Goal: Information Seeking & Learning: Find specific fact

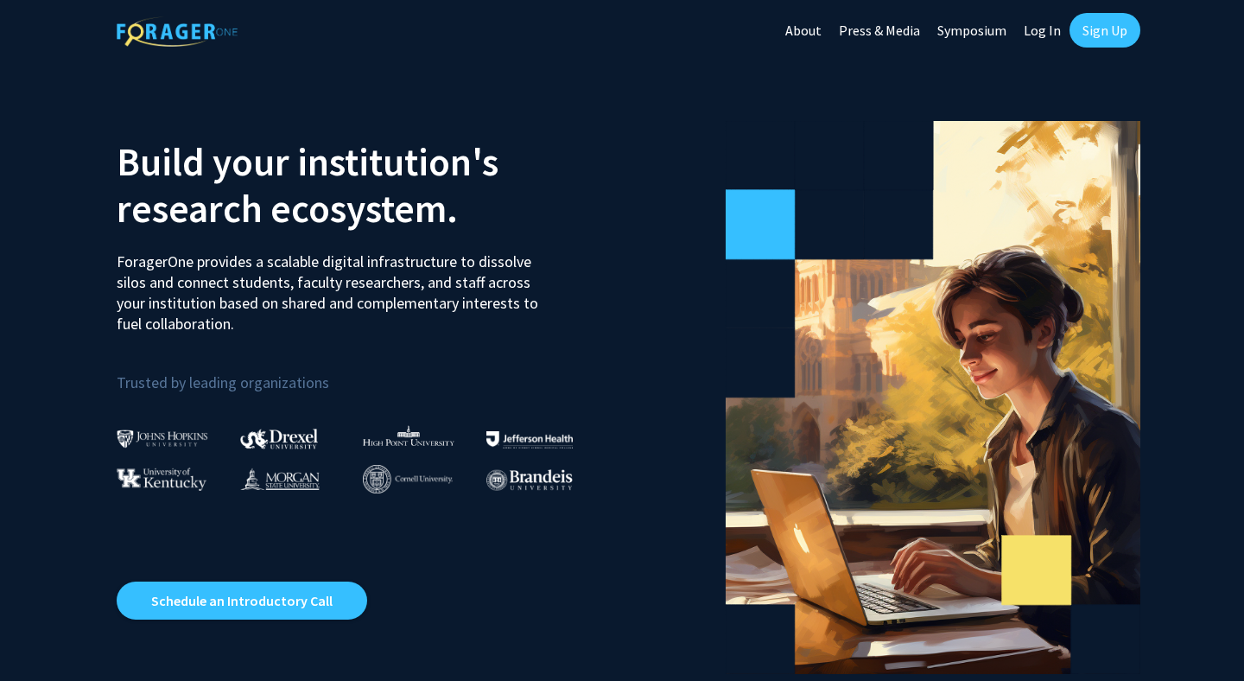
click at [1090, 35] on link "Sign Up" at bounding box center [1104, 30] width 71 height 35
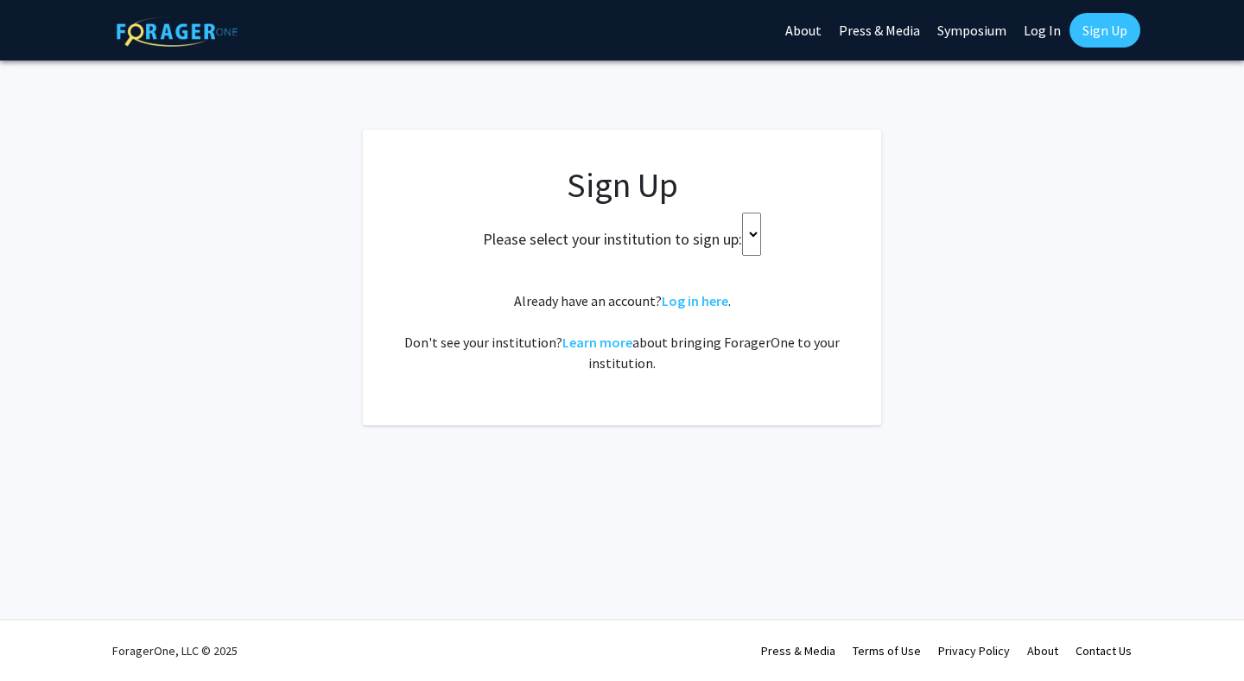
click at [751, 242] on select at bounding box center [751, 233] width 19 height 43
click at [754, 225] on select at bounding box center [751, 233] width 19 height 43
click at [751, 232] on select at bounding box center [751, 233] width 19 height 43
click at [805, 241] on div "Please select your institution to sign up:" at bounding box center [621, 233] width 475 height 43
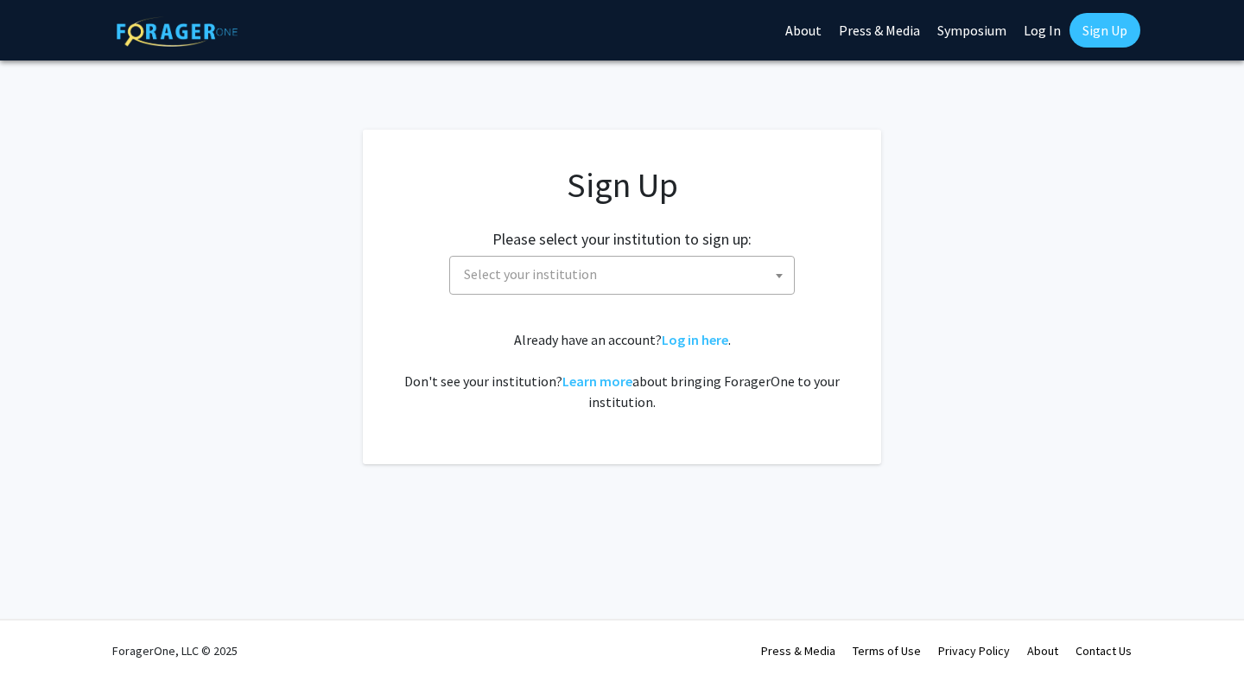
click at [662, 282] on span "Select your institution" at bounding box center [625, 274] width 337 height 35
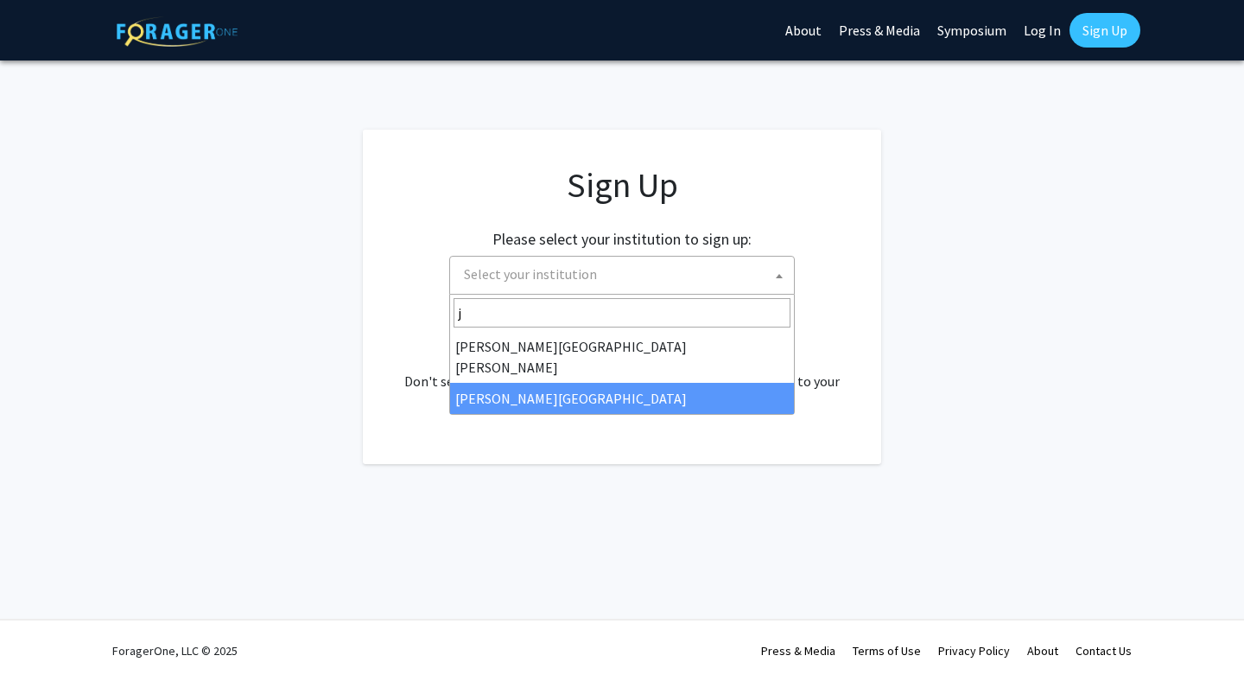
type input "j"
select select "24"
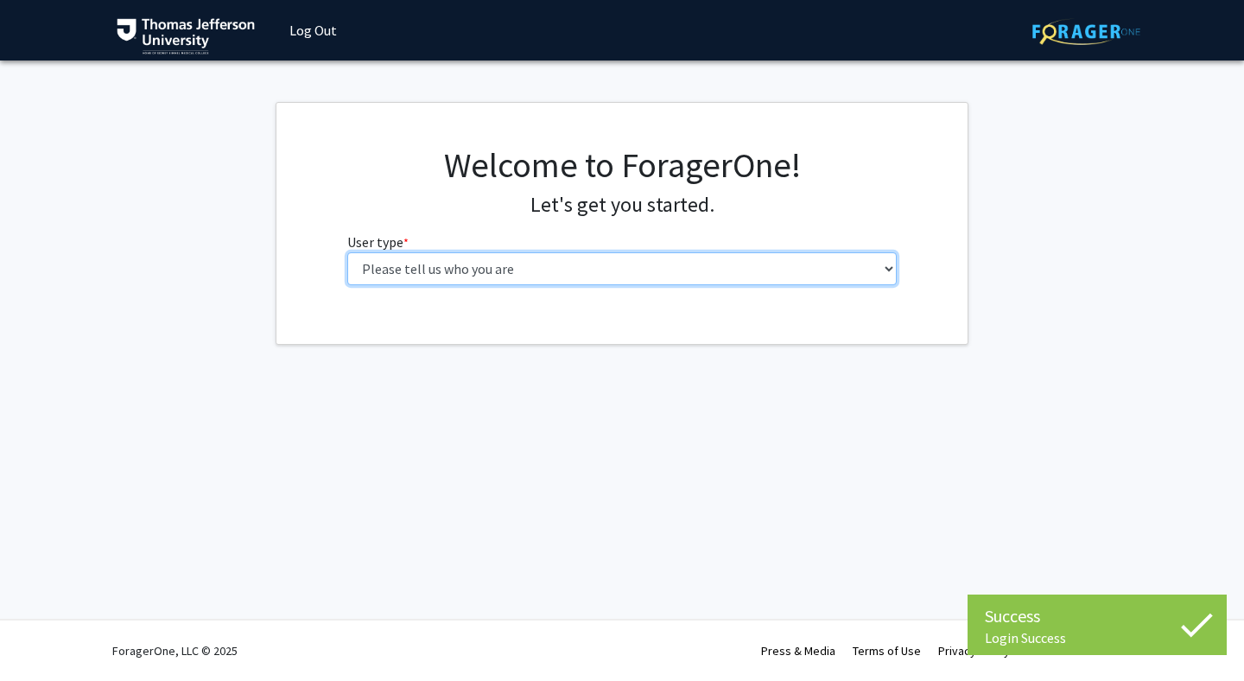
click at [630, 273] on select "Please tell us who you are Undergraduate Student Master's Student Doctoral Cand…" at bounding box center [622, 268] width 550 height 33
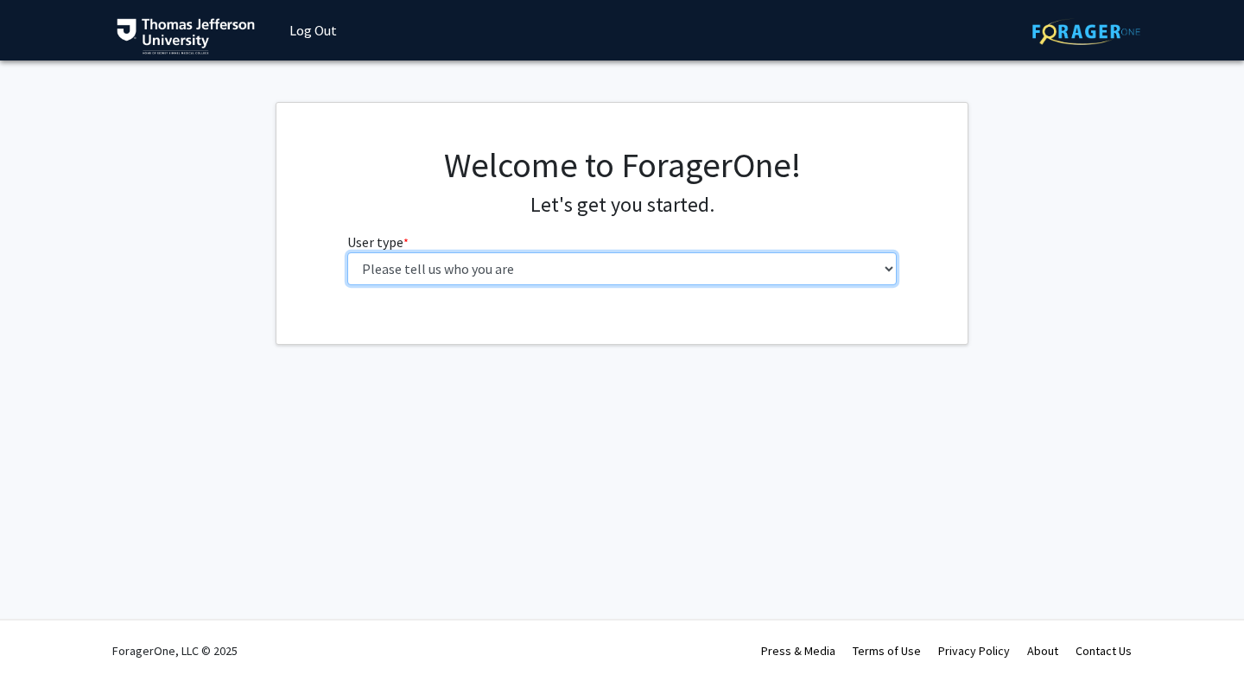
select select "3: doc"
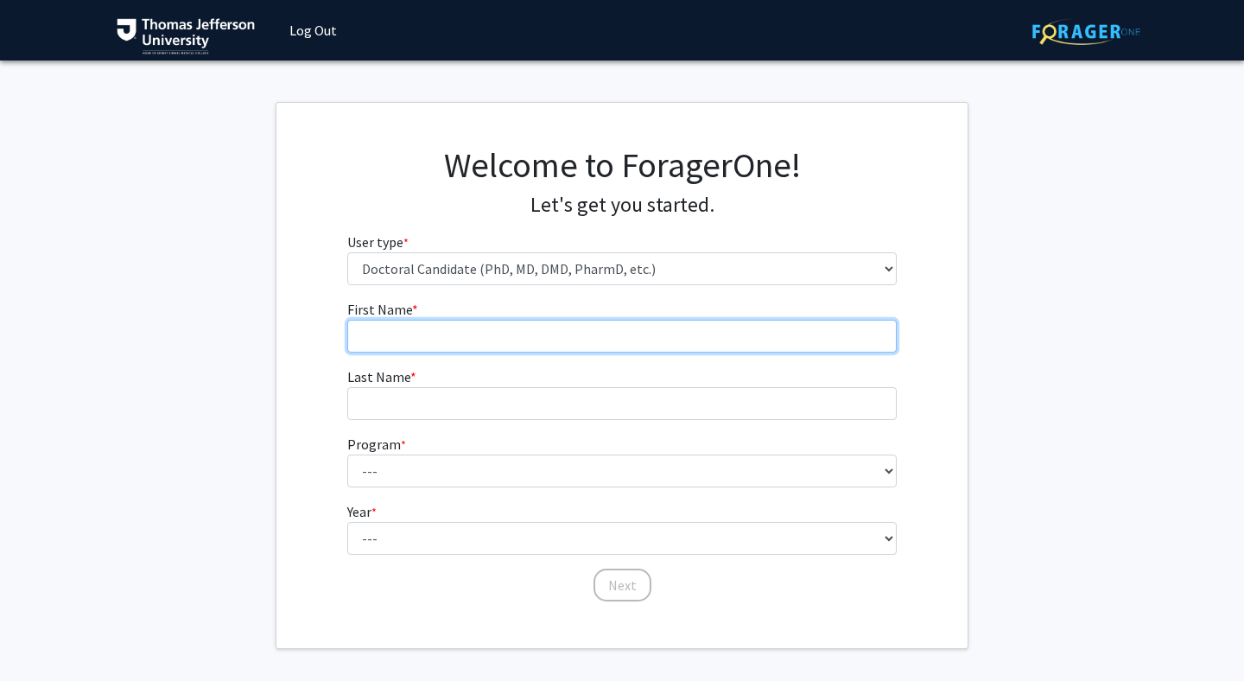
click at [683, 345] on input "First Name * required" at bounding box center [622, 336] width 550 height 33
type input "Chelsea"
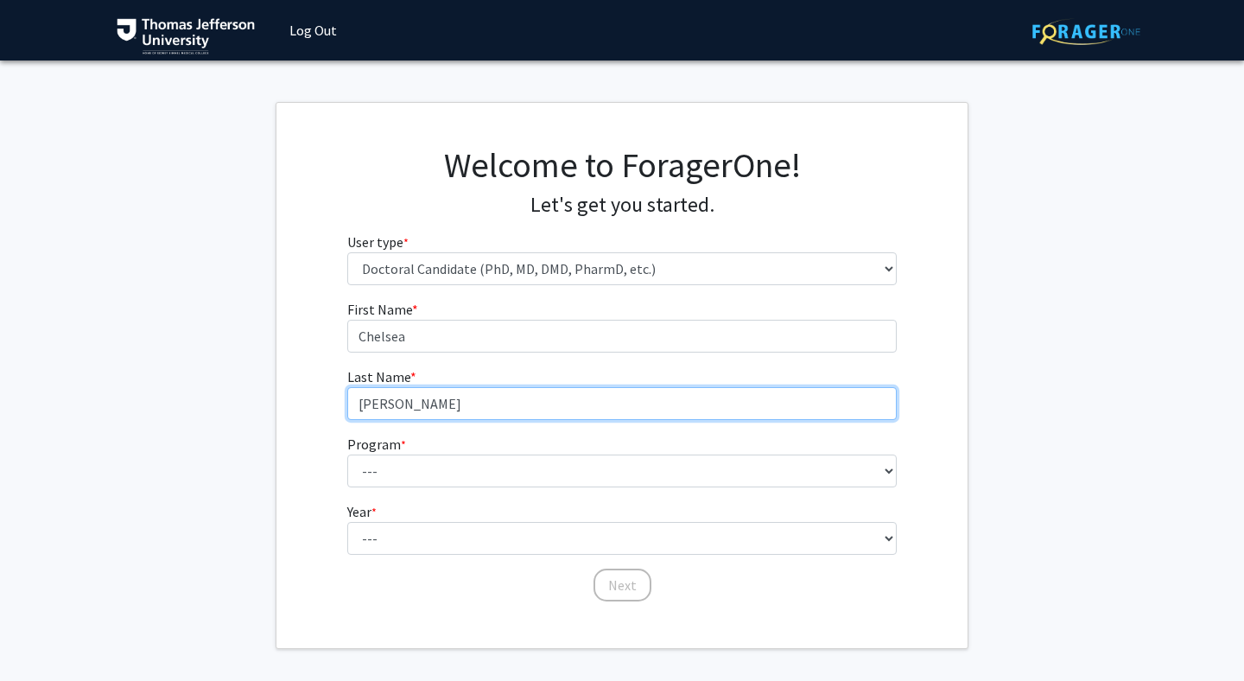
type input "[PERSON_NAME]"
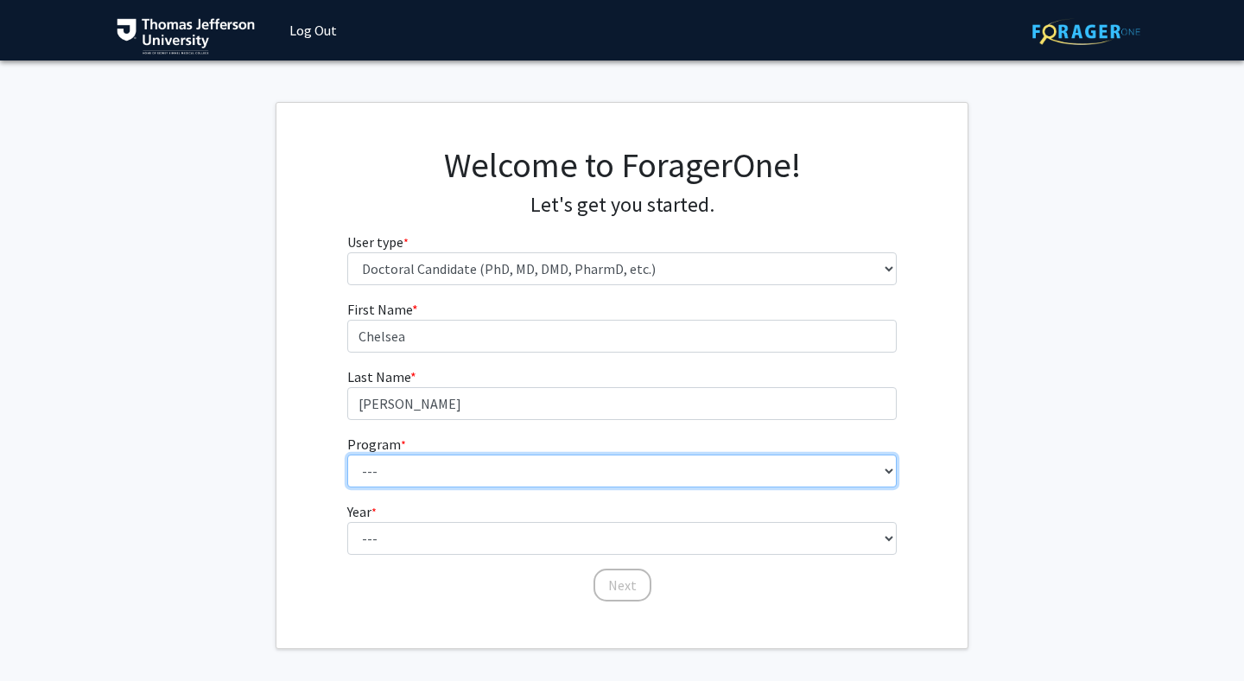
click at [673, 468] on select "--- Accelerated 3+3 BS in Health Sciences/Doctor of [MEDICAL_DATA] Accelerated …" at bounding box center [622, 470] width 550 height 33
select select "35: 815"
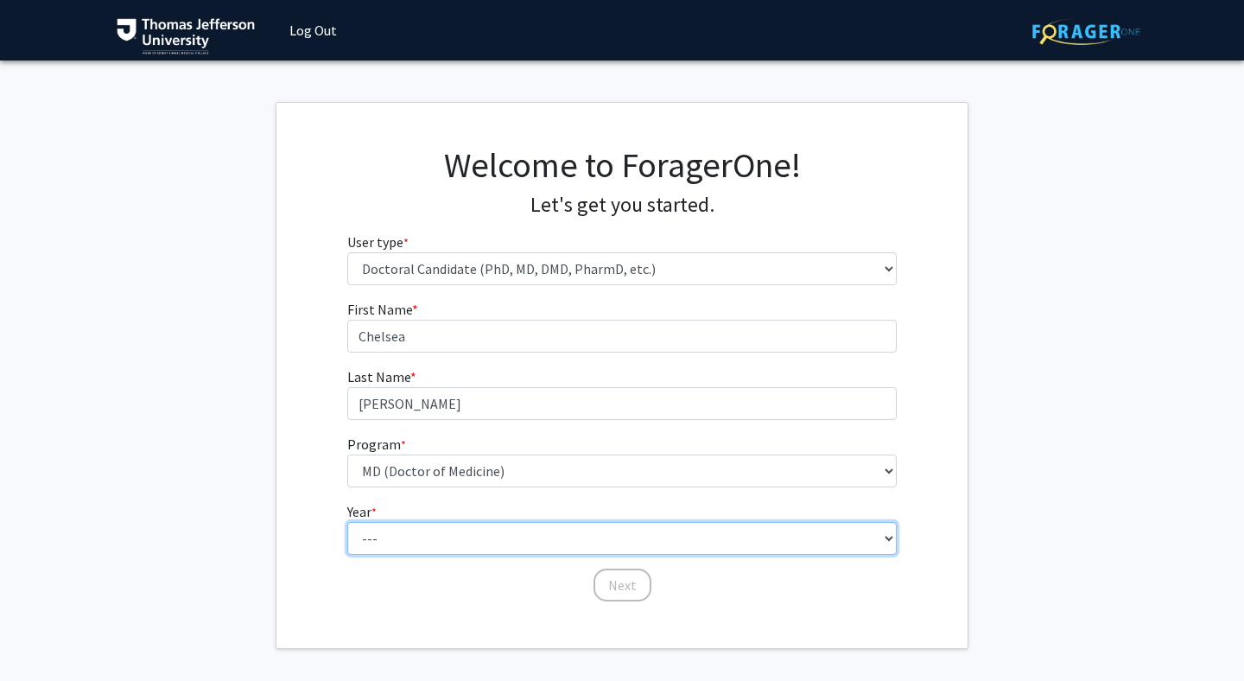
click at [630, 544] on select "--- First Year Second Year Third Year Fourth Year Fifth Year Sixth Year Seventh…" at bounding box center [622, 538] width 550 height 33
click at [706, 548] on select "--- First Year Second Year Third Year Fourth Year Fifth Year Sixth Year Seventh…" at bounding box center [622, 538] width 550 height 33
select select "1: first_year"
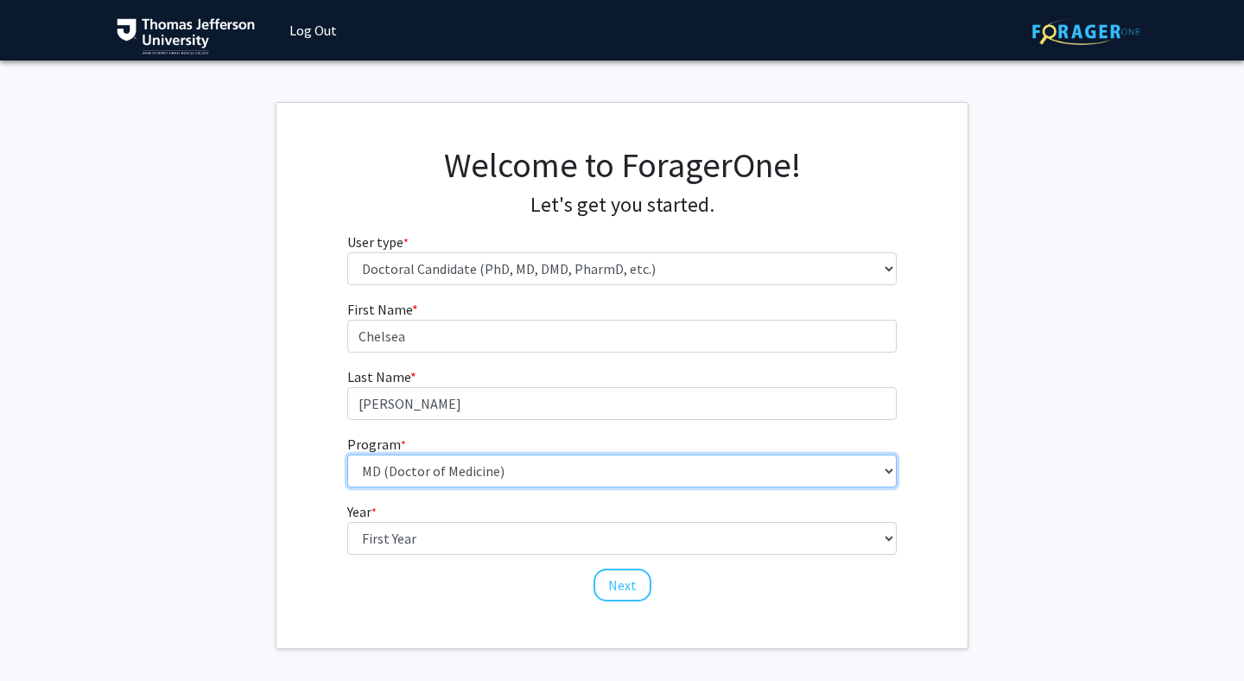
click at [746, 472] on select "--- Accelerated 3+3 BS in Health Sciences/Doctor of [MEDICAL_DATA] Accelerated …" at bounding box center [622, 470] width 550 height 33
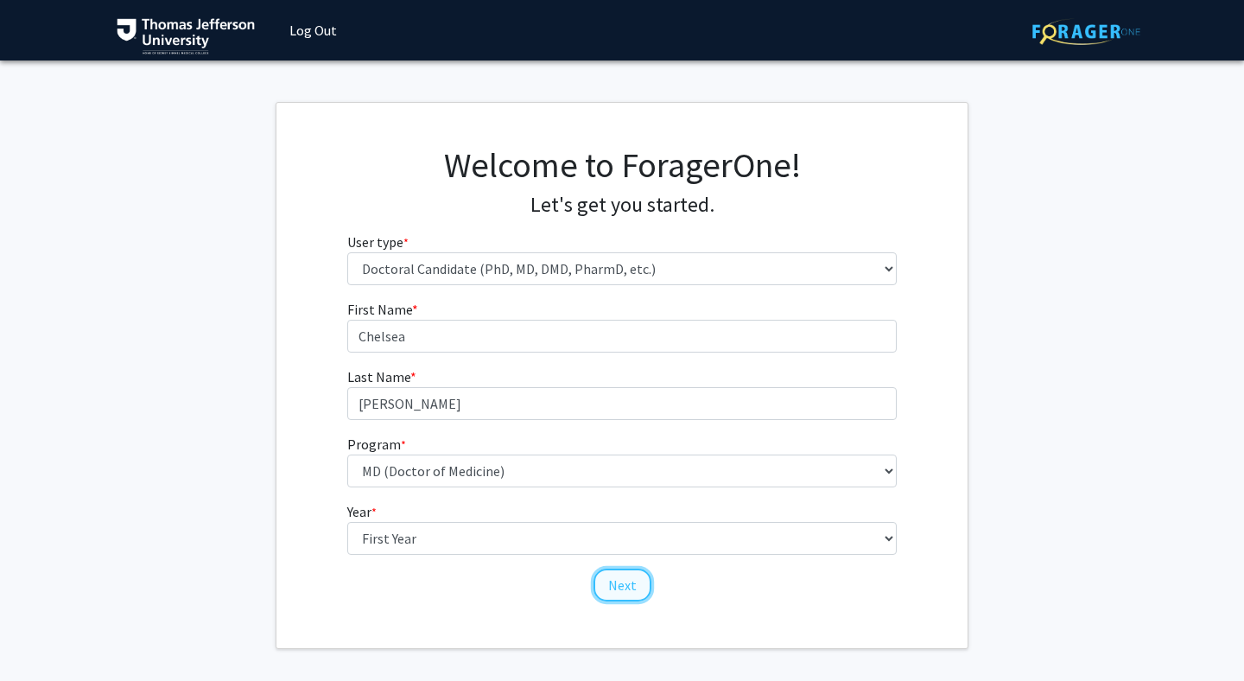
click at [629, 581] on button "Next" at bounding box center [622, 584] width 58 height 33
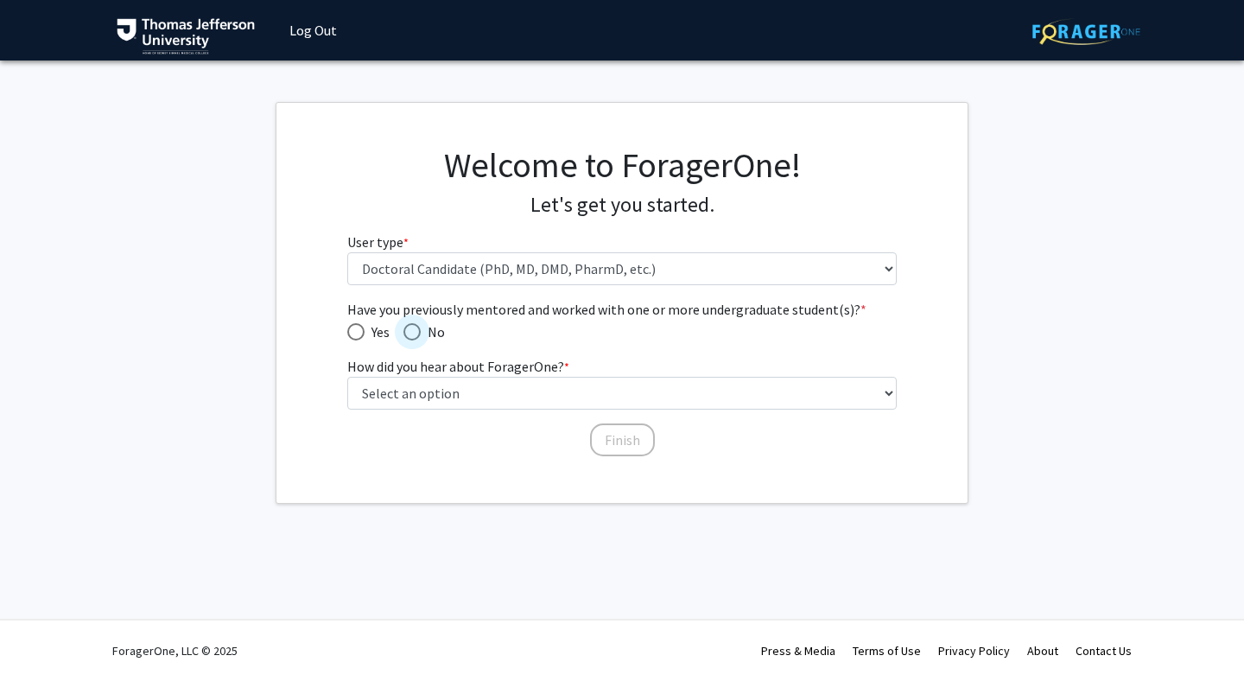
click at [417, 336] on span "Have you previously mentored and worked with one or more undergraduate student(…" at bounding box center [411, 331] width 17 height 17
click at [417, 336] on input "No" at bounding box center [411, 331] width 17 height 17
radio input "true"
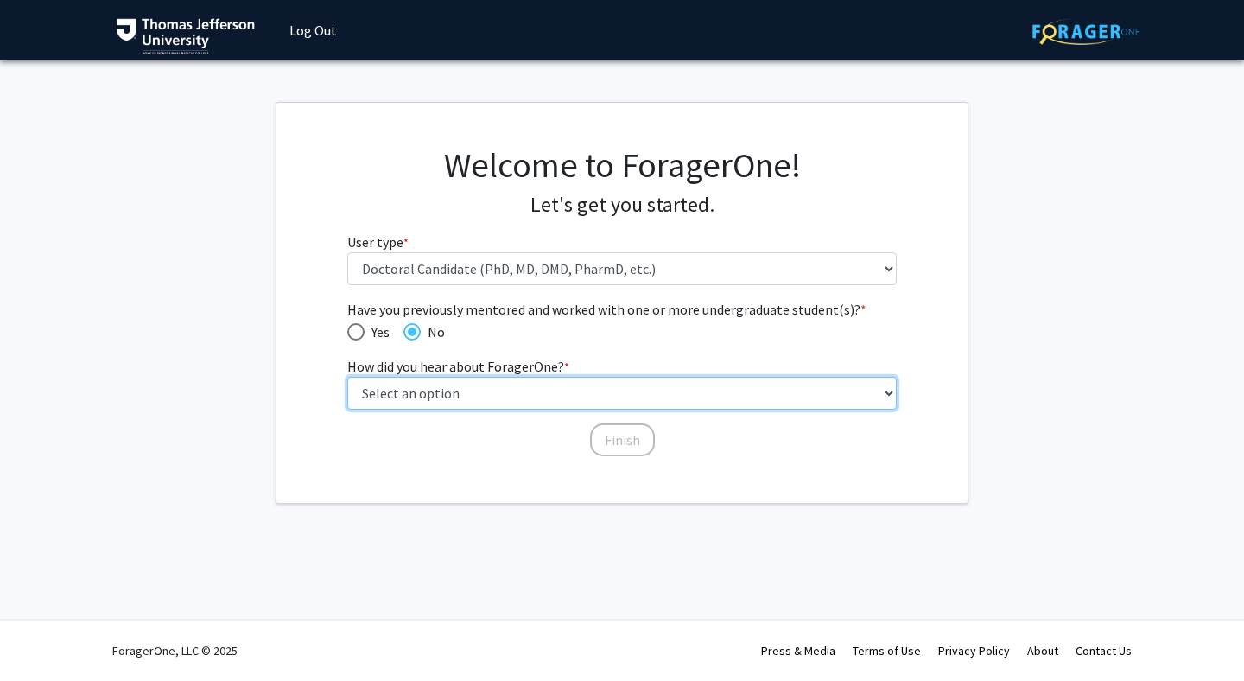
click at [443, 387] on select "Select an option Peer/student recommendation Faculty/staff recommendation Unive…" at bounding box center [622, 393] width 550 height 33
select select "2: faculty_recommendation"
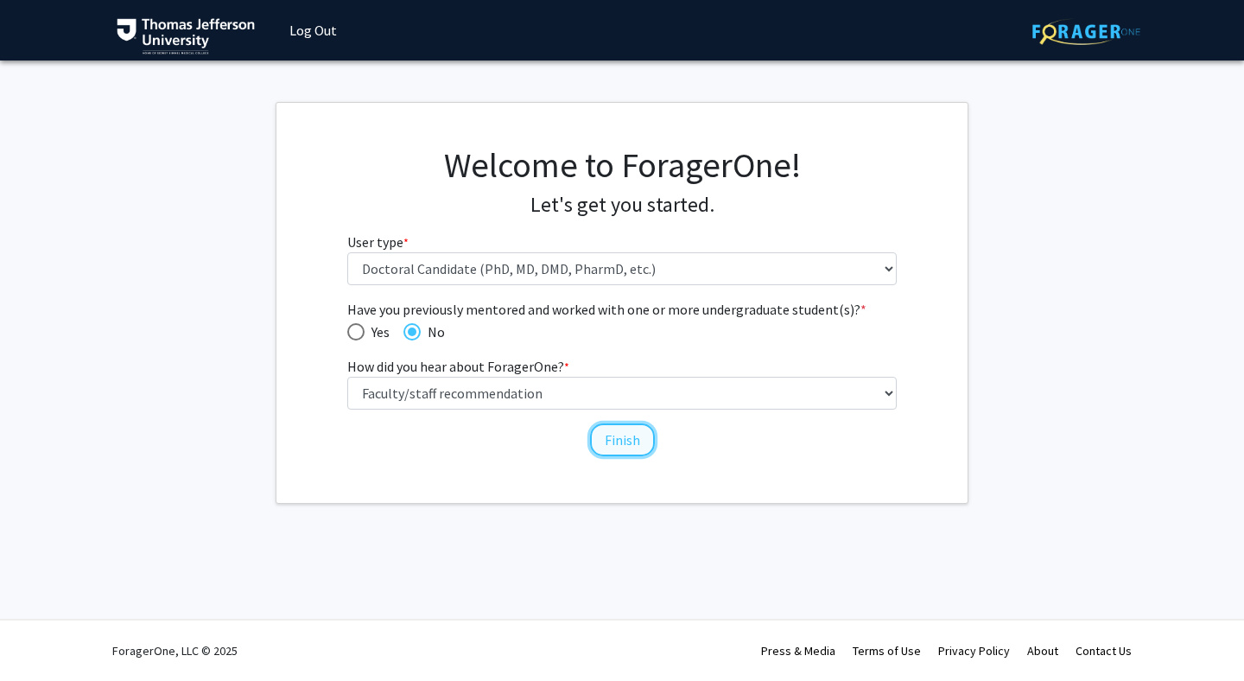
click at [629, 434] on button "Finish" at bounding box center [622, 439] width 65 height 33
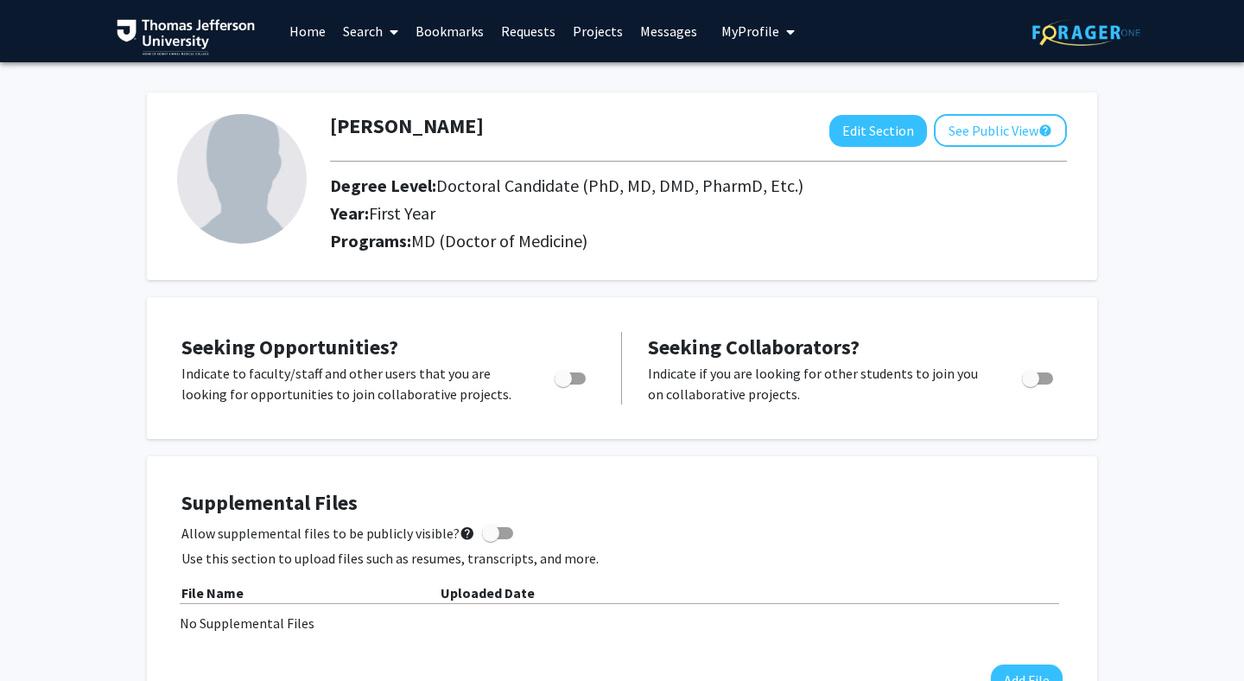
click at [369, 35] on link "Search" at bounding box center [370, 31] width 73 height 60
click at [383, 71] on span "Faculty/Staff" at bounding box center [397, 79] width 127 height 35
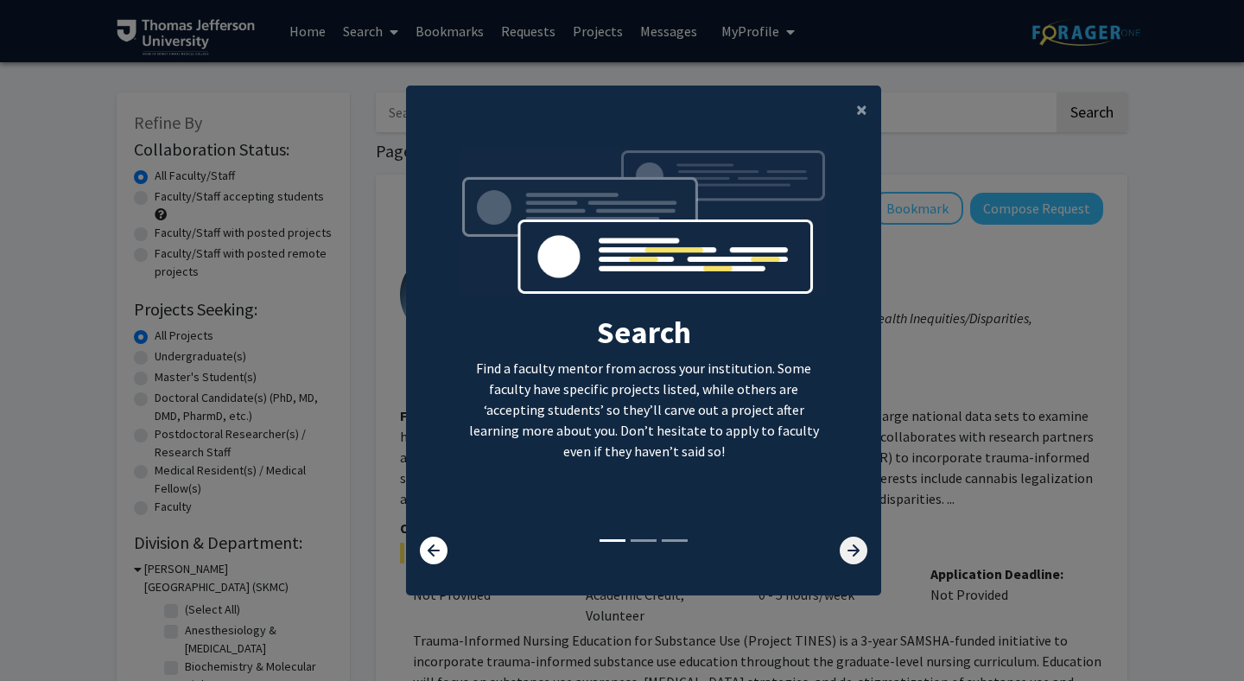
click at [846, 550] on icon at bounding box center [854, 550] width 28 height 28
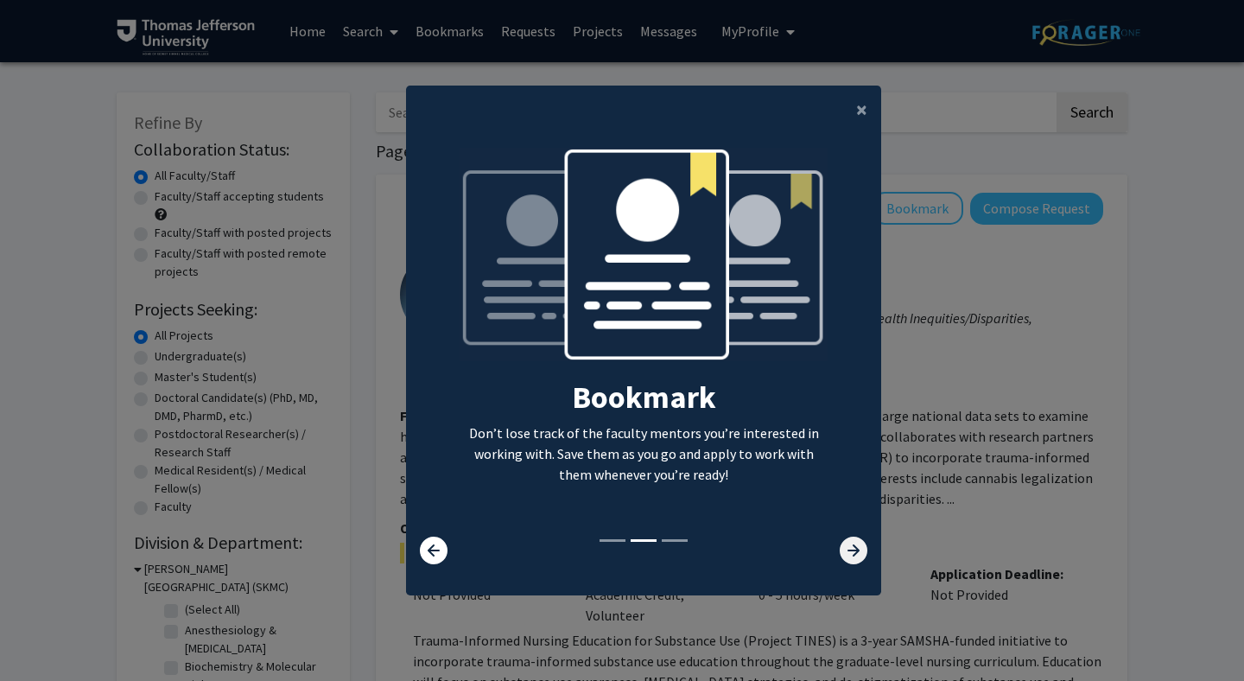
click at [846, 550] on icon at bounding box center [854, 550] width 28 height 28
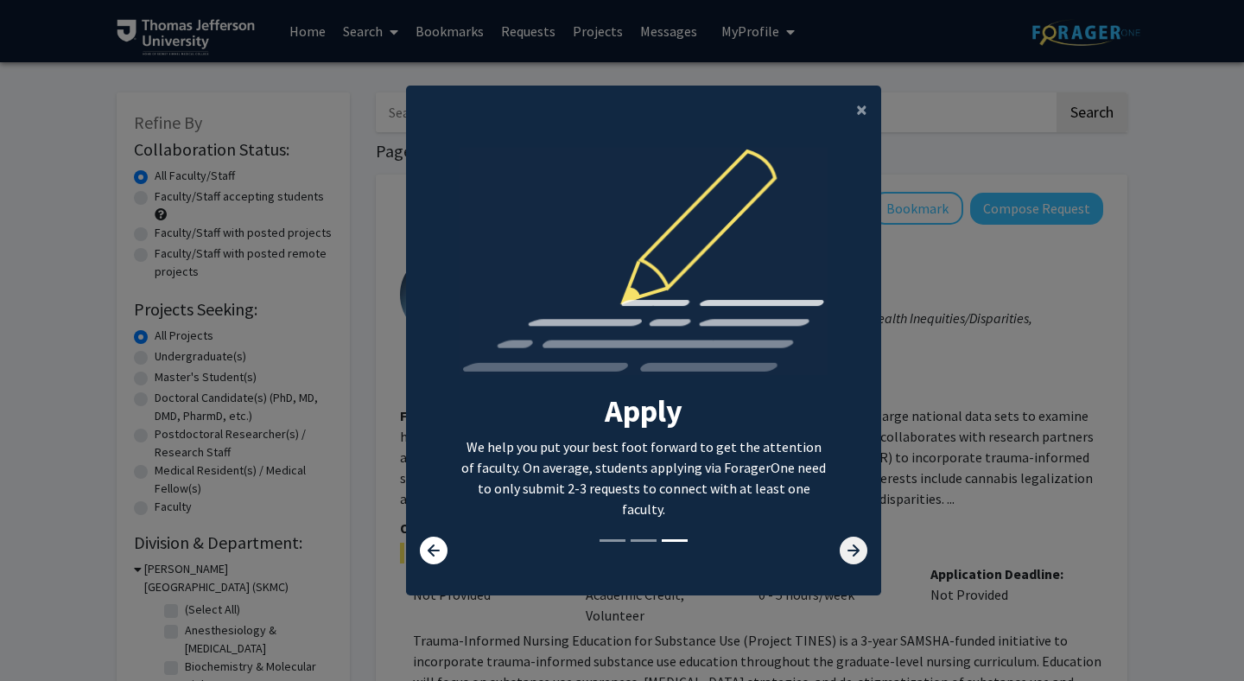
click at [846, 550] on icon at bounding box center [854, 550] width 28 height 28
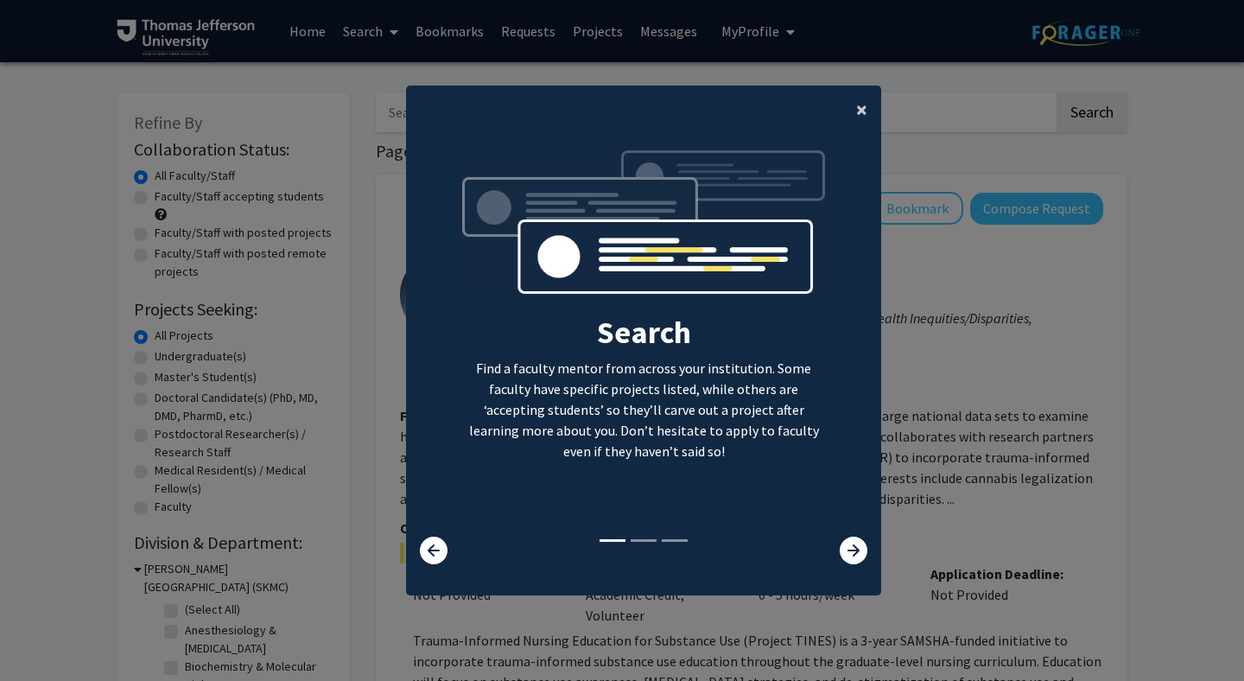
click at [861, 113] on span "×" at bounding box center [861, 109] width 11 height 27
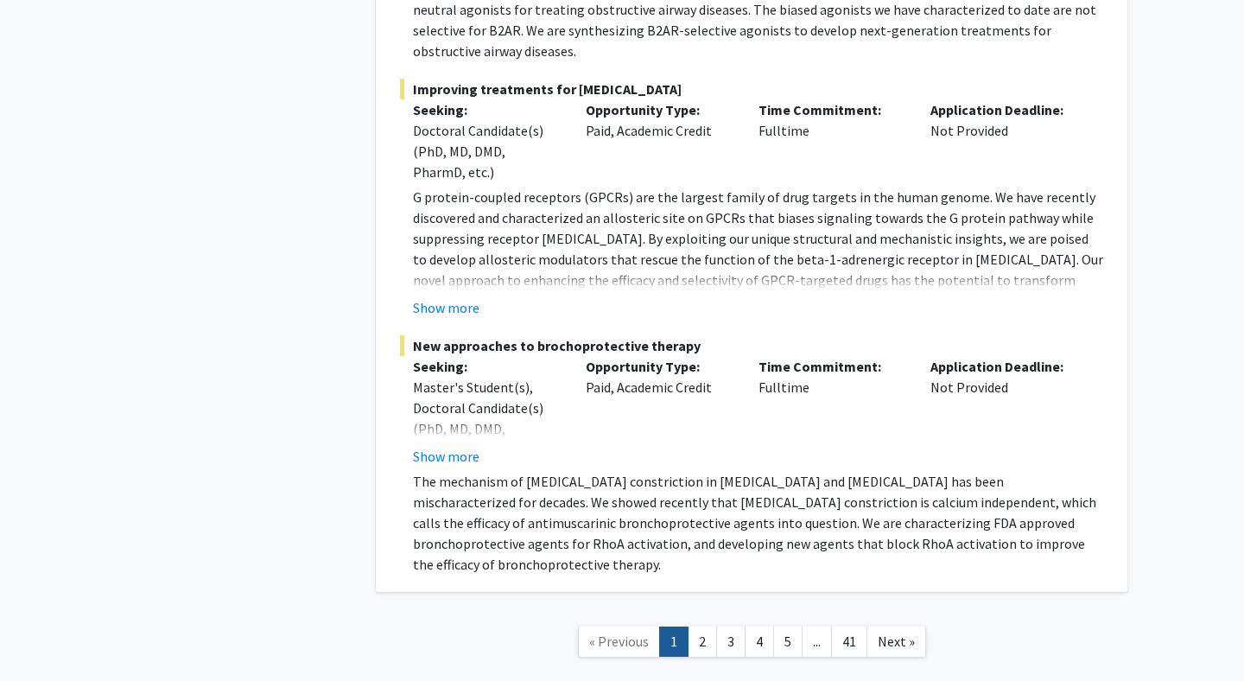
scroll to position [10076, 0]
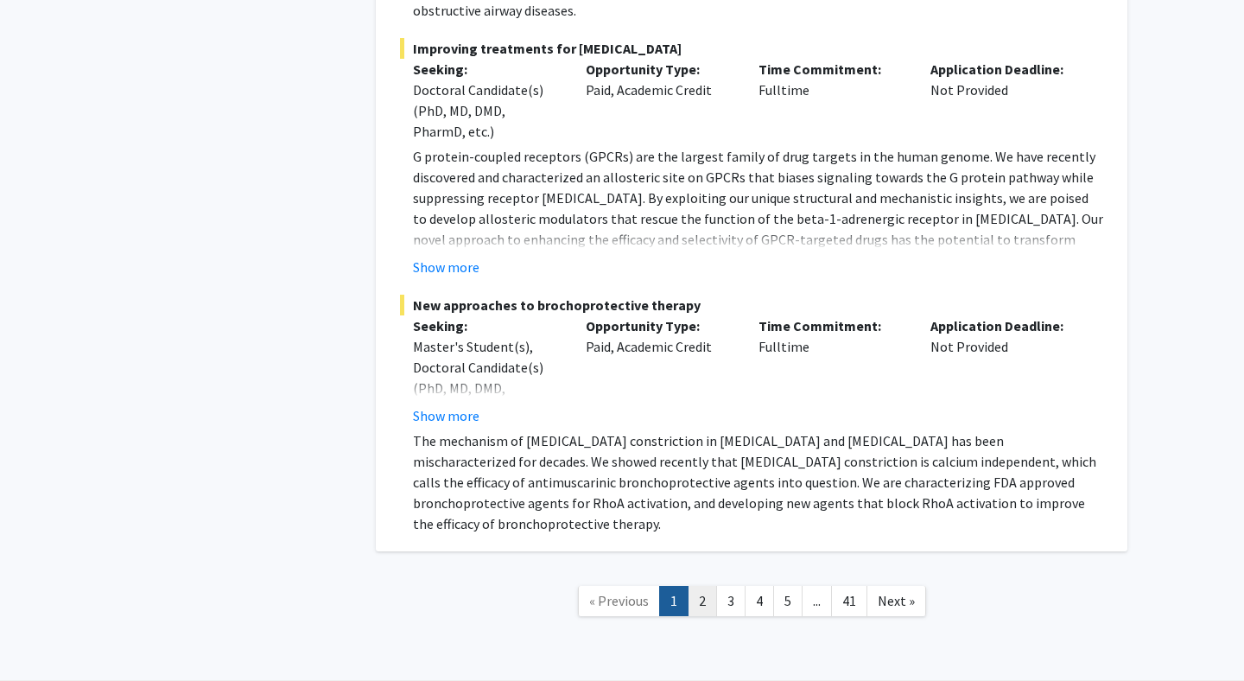
click at [706, 586] on link "2" at bounding box center [701, 601] width 29 height 30
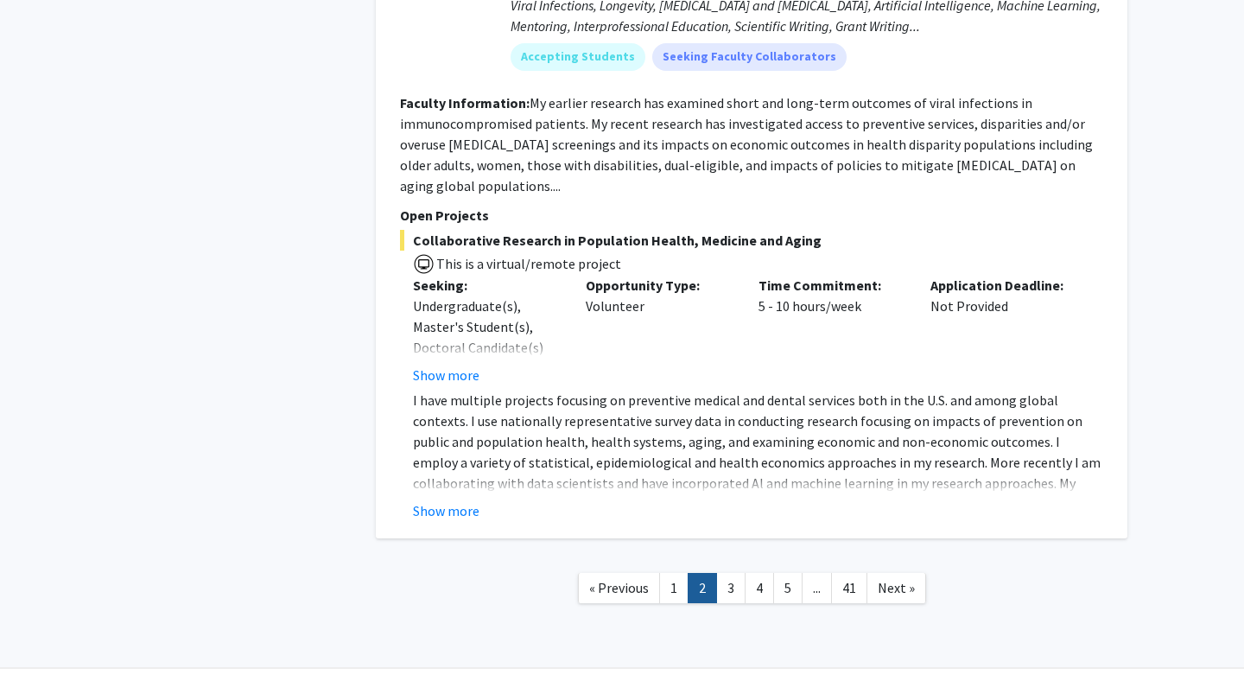
scroll to position [6209, 0]
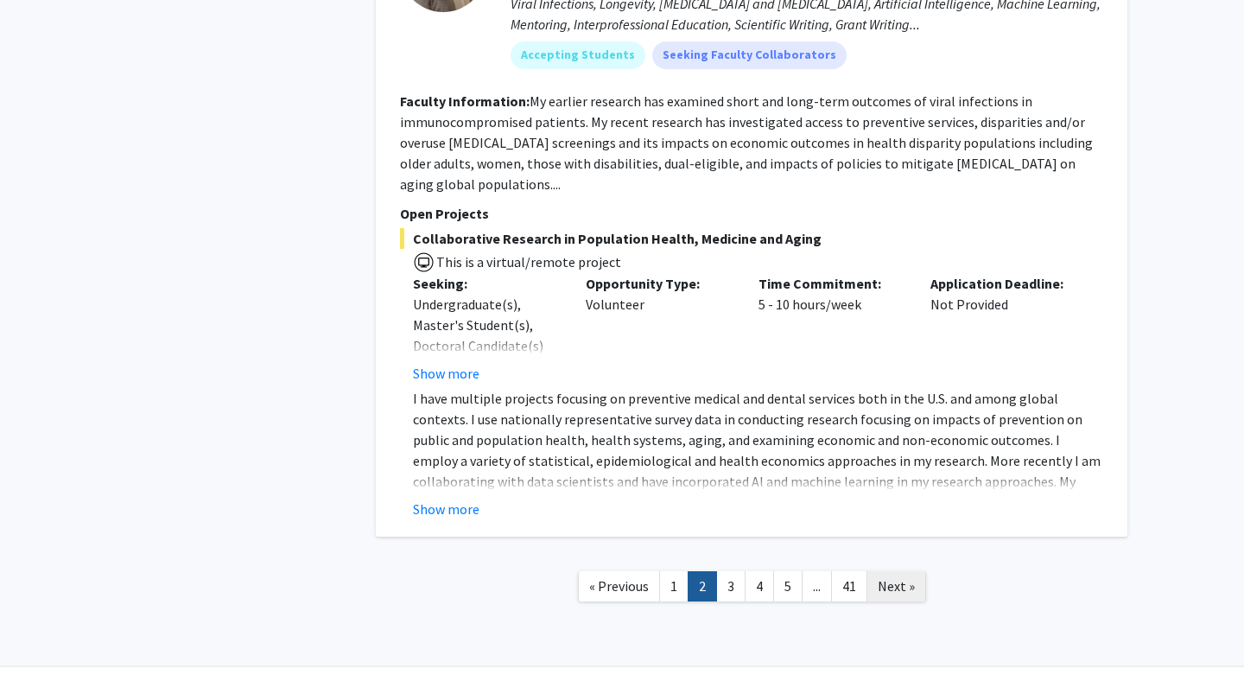
click at [907, 577] on span "Next »" at bounding box center [896, 585] width 37 height 17
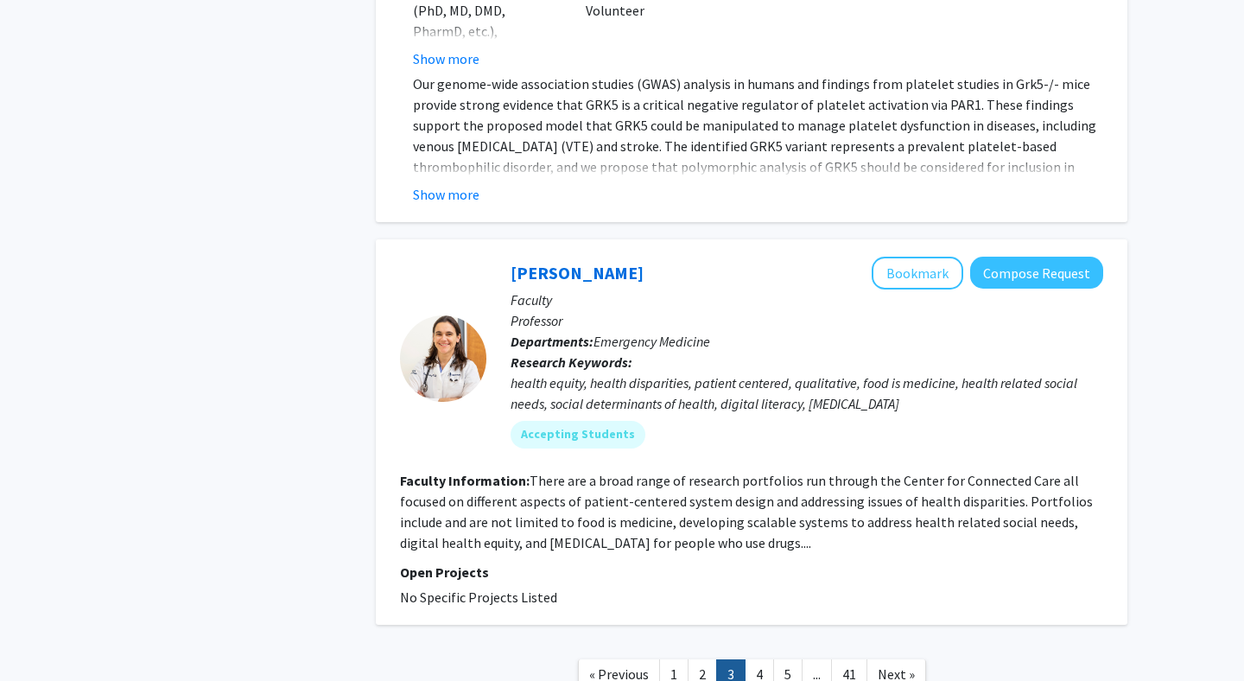
scroll to position [5442, 0]
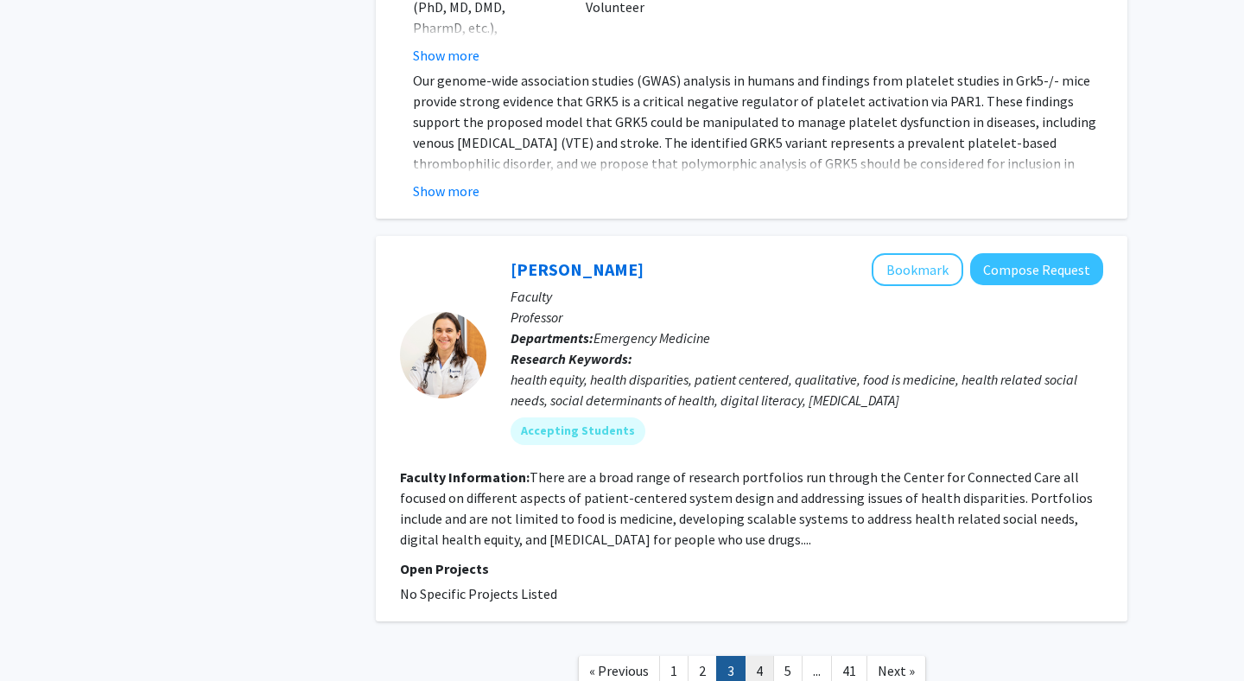
click at [759, 656] on link "4" at bounding box center [758, 671] width 29 height 30
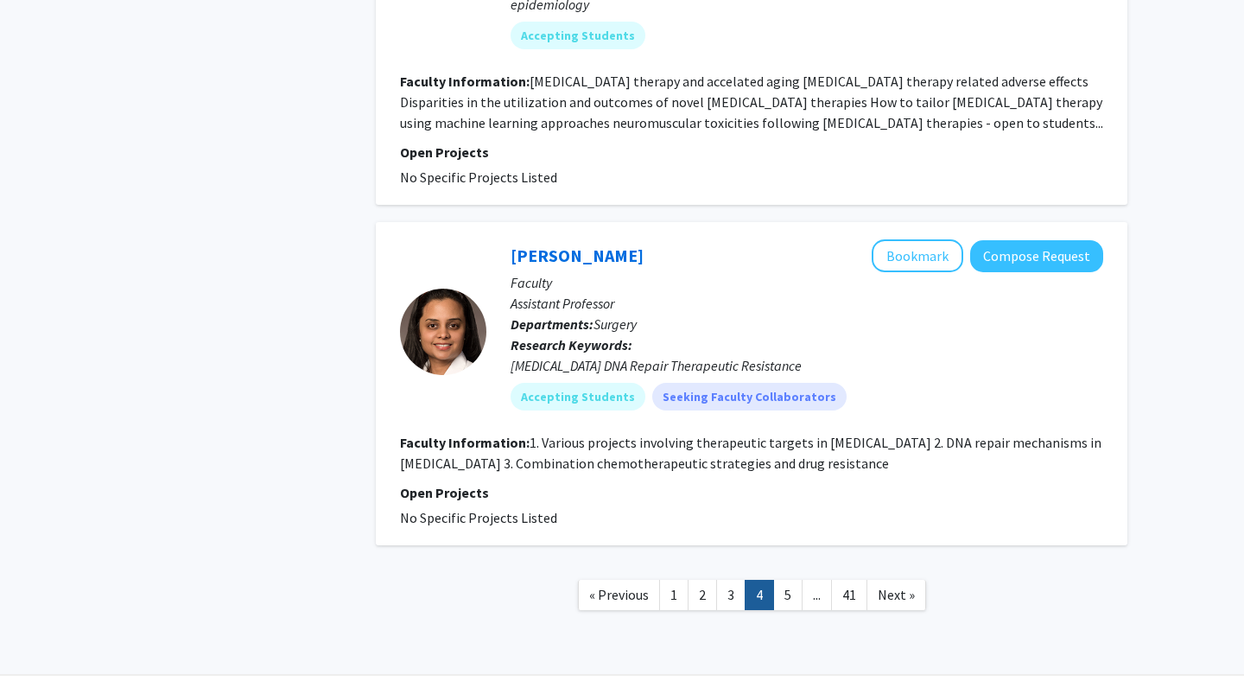
scroll to position [3720, 0]
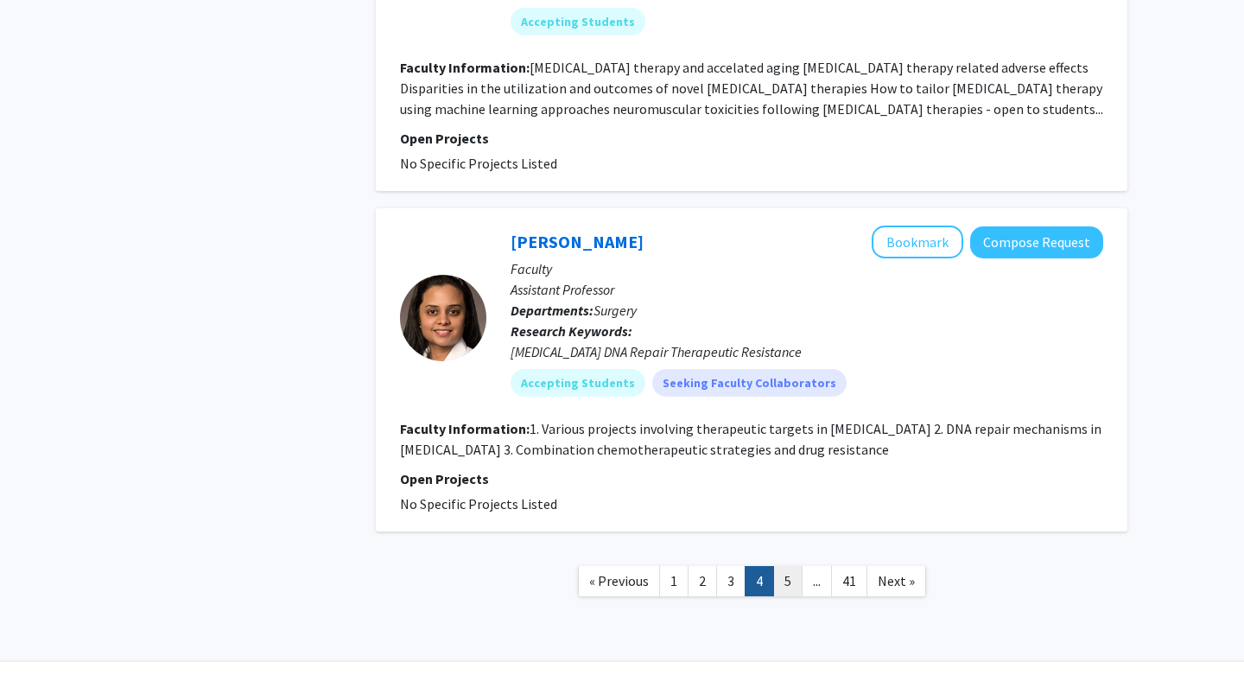
click at [791, 566] on link "5" at bounding box center [787, 581] width 29 height 30
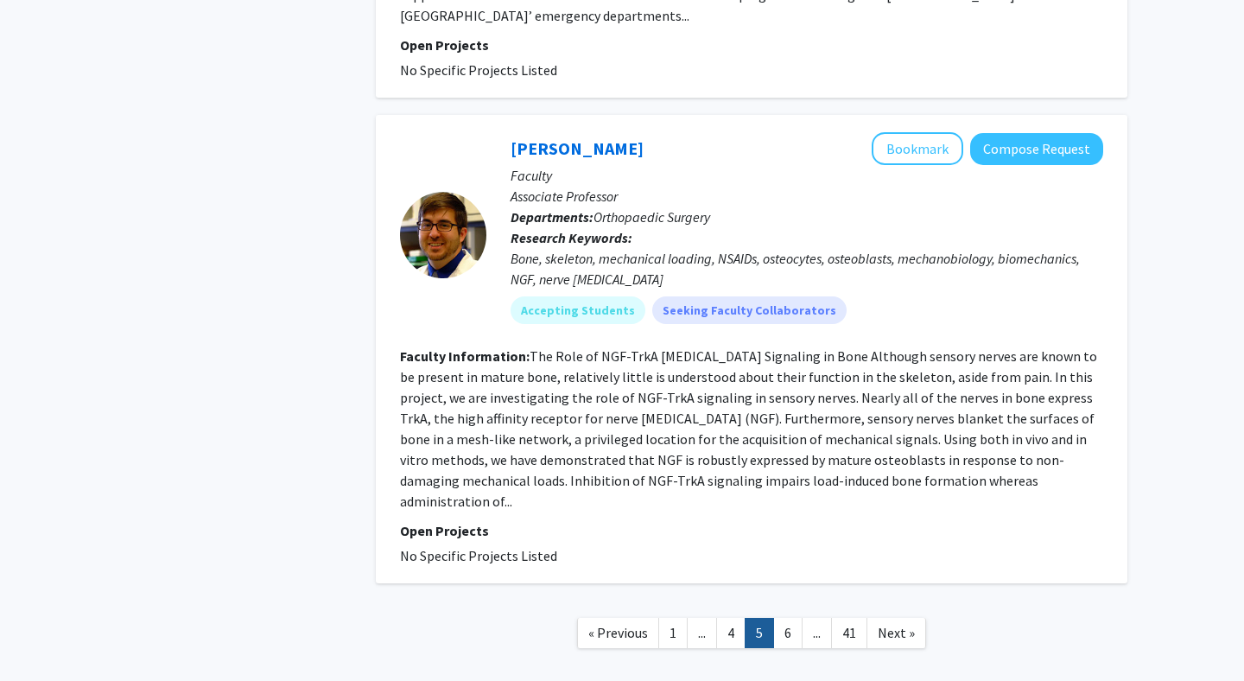
scroll to position [3872, 0]
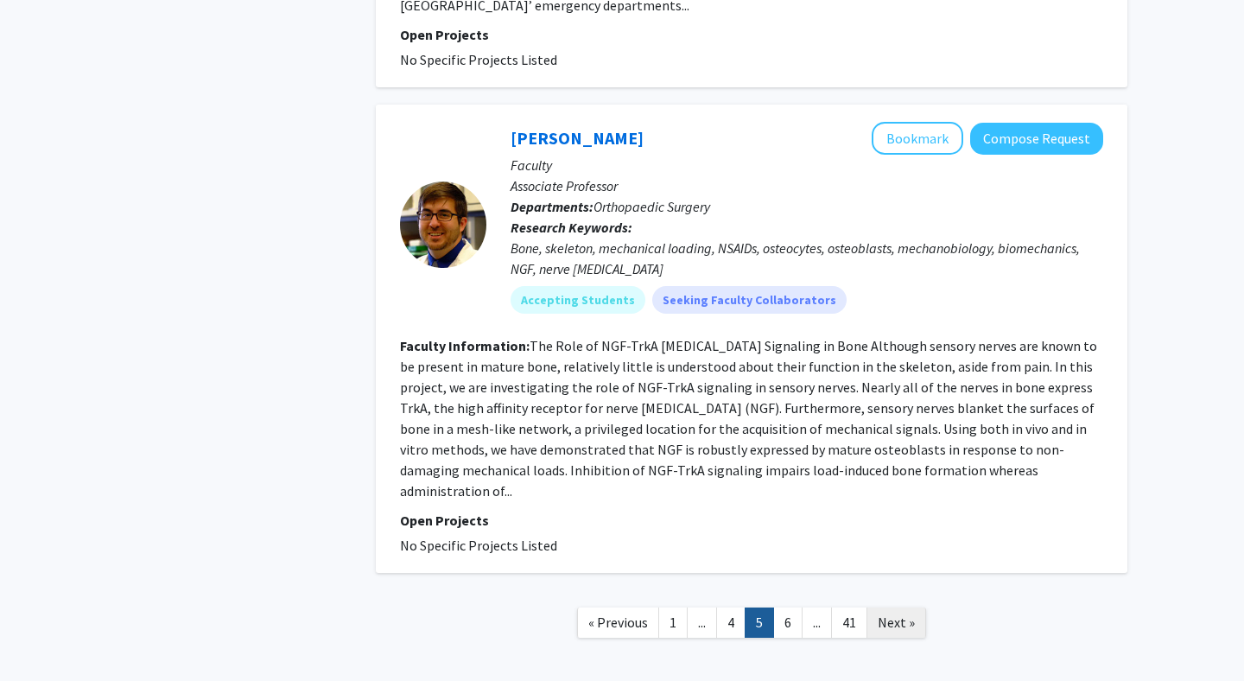
click at [890, 613] on span "Next »" at bounding box center [896, 621] width 37 height 17
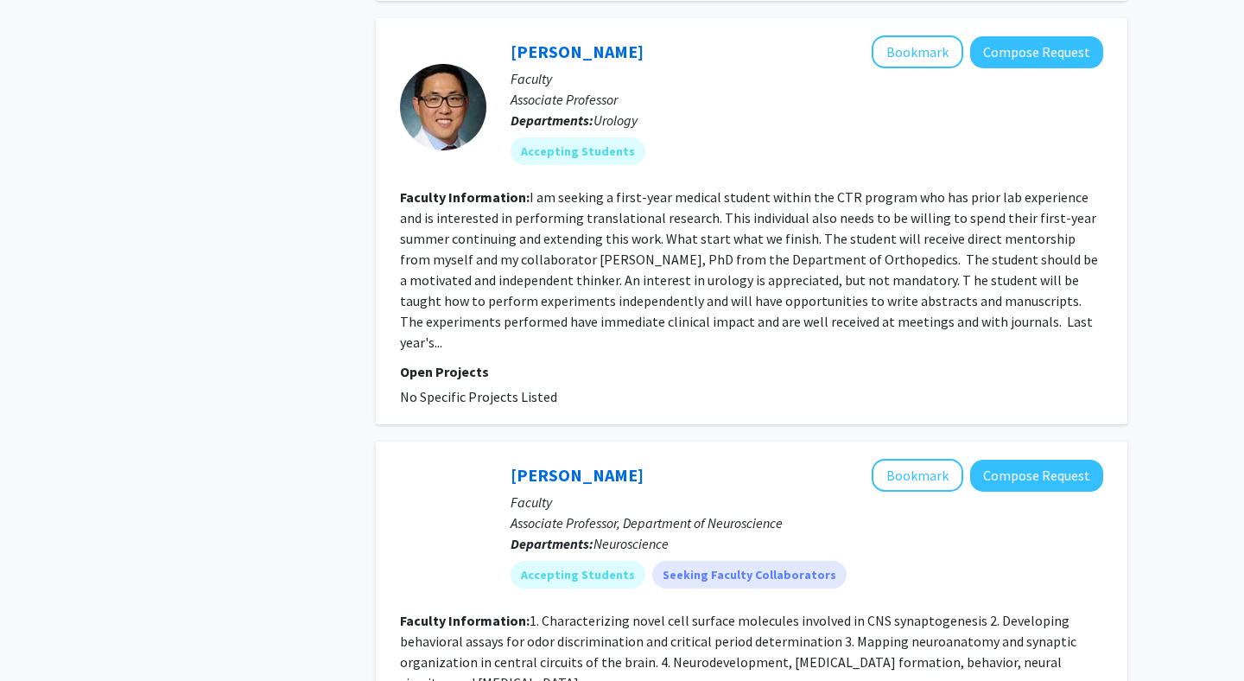
scroll to position [3285, 0]
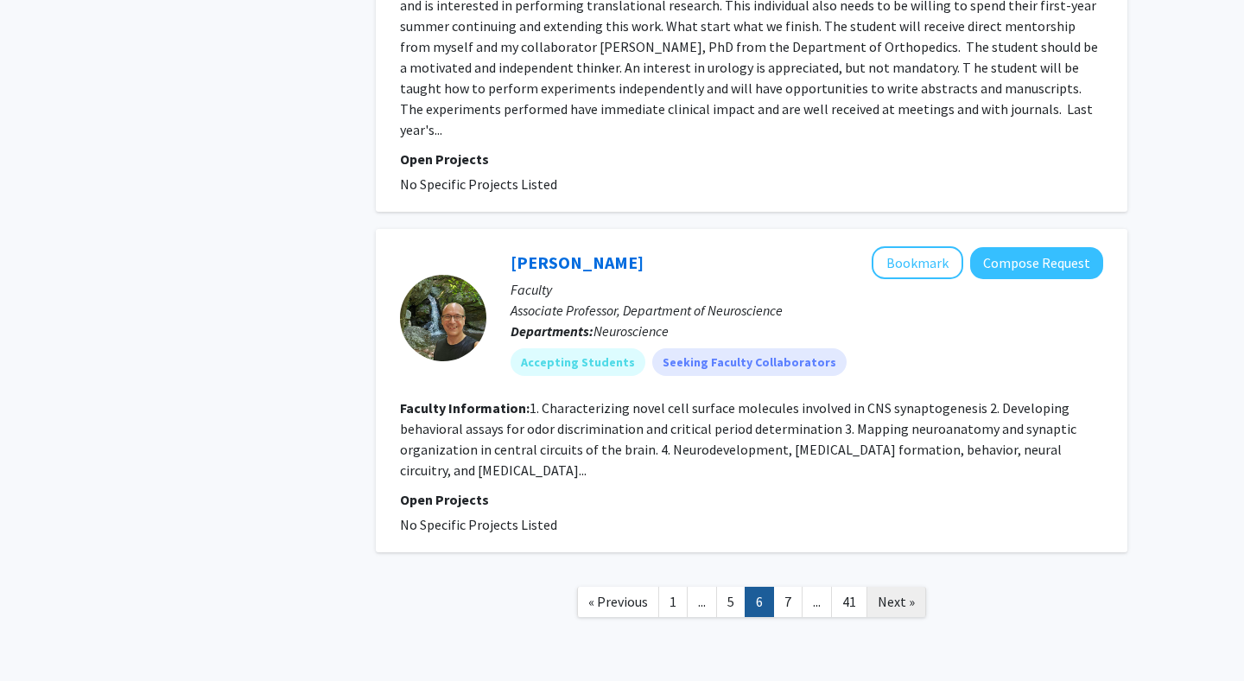
click at [878, 592] on span "Next »" at bounding box center [896, 600] width 37 height 17
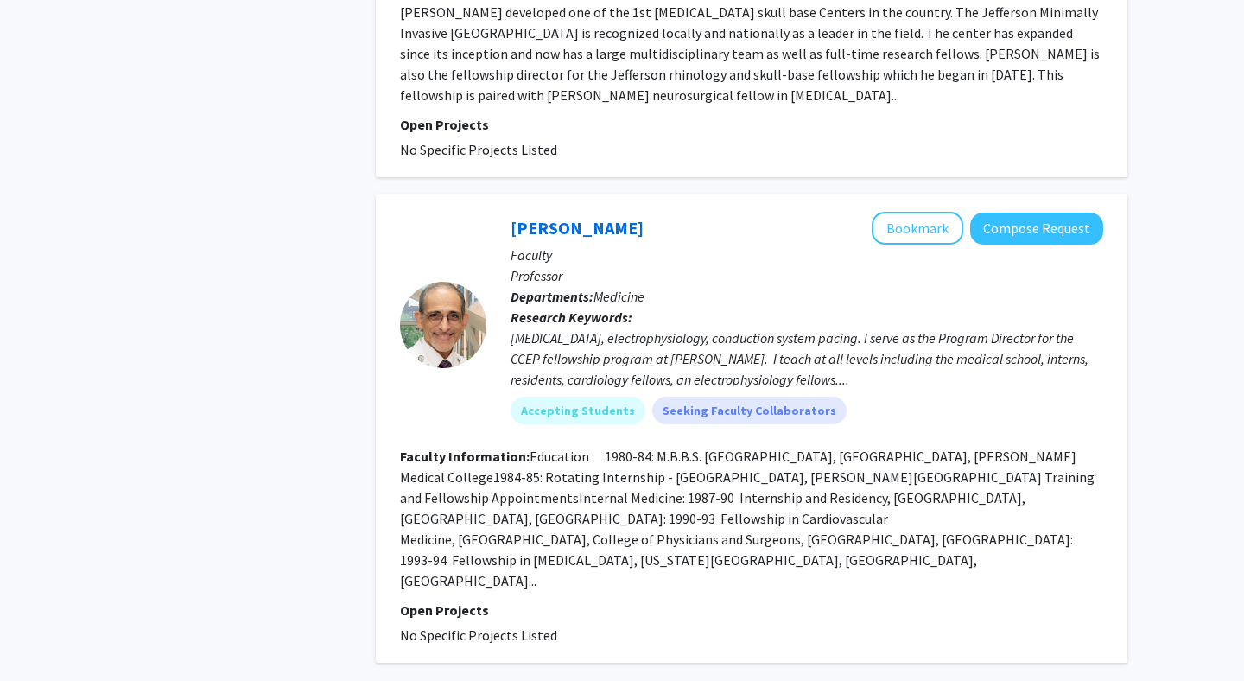
scroll to position [3773, 0]
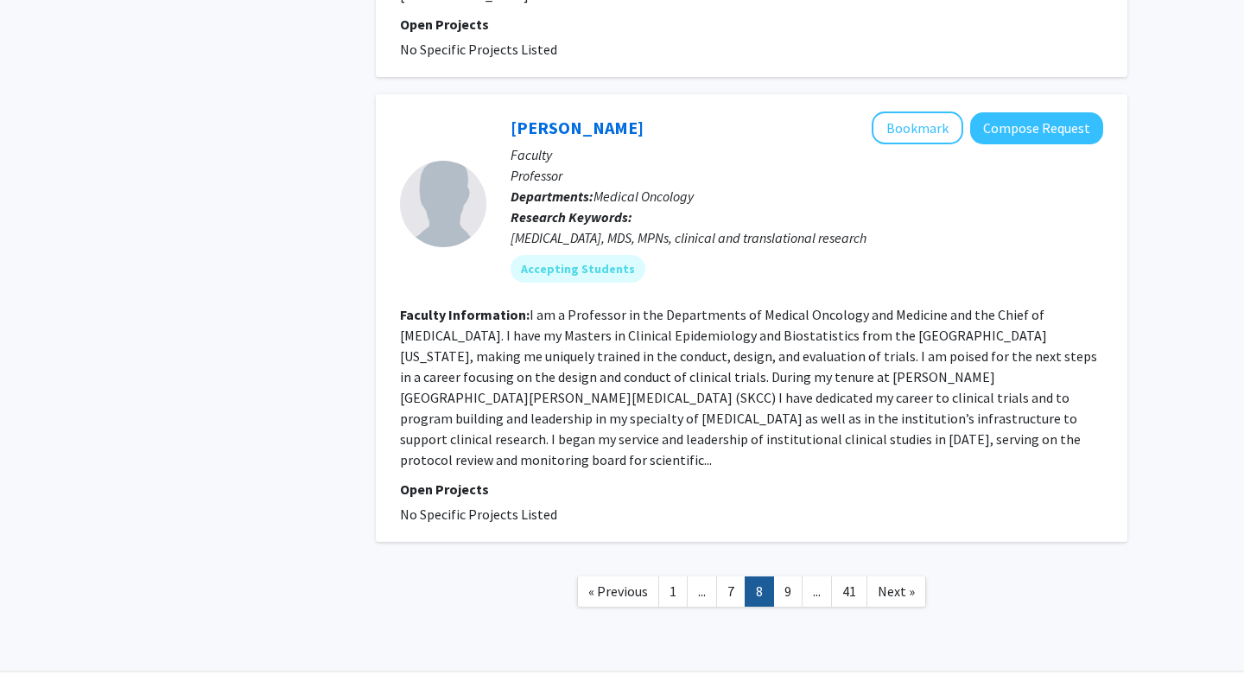
scroll to position [3767, 0]
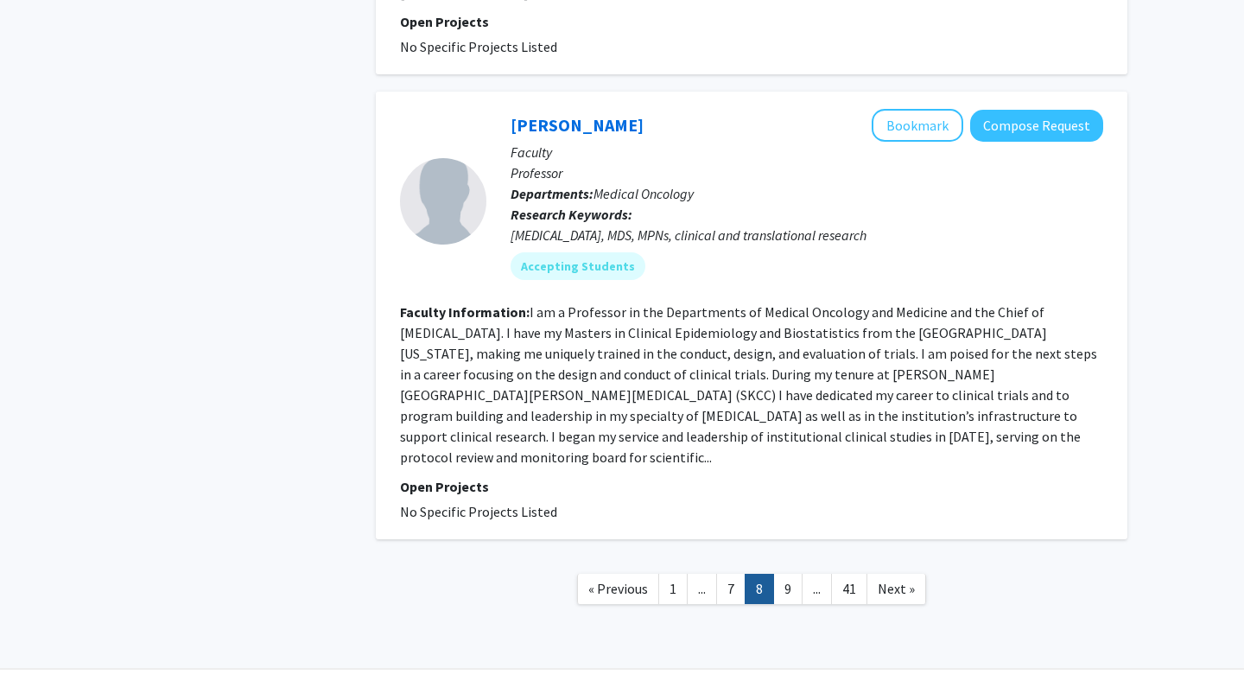
click at [893, 580] on span "Next »" at bounding box center [896, 588] width 37 height 17
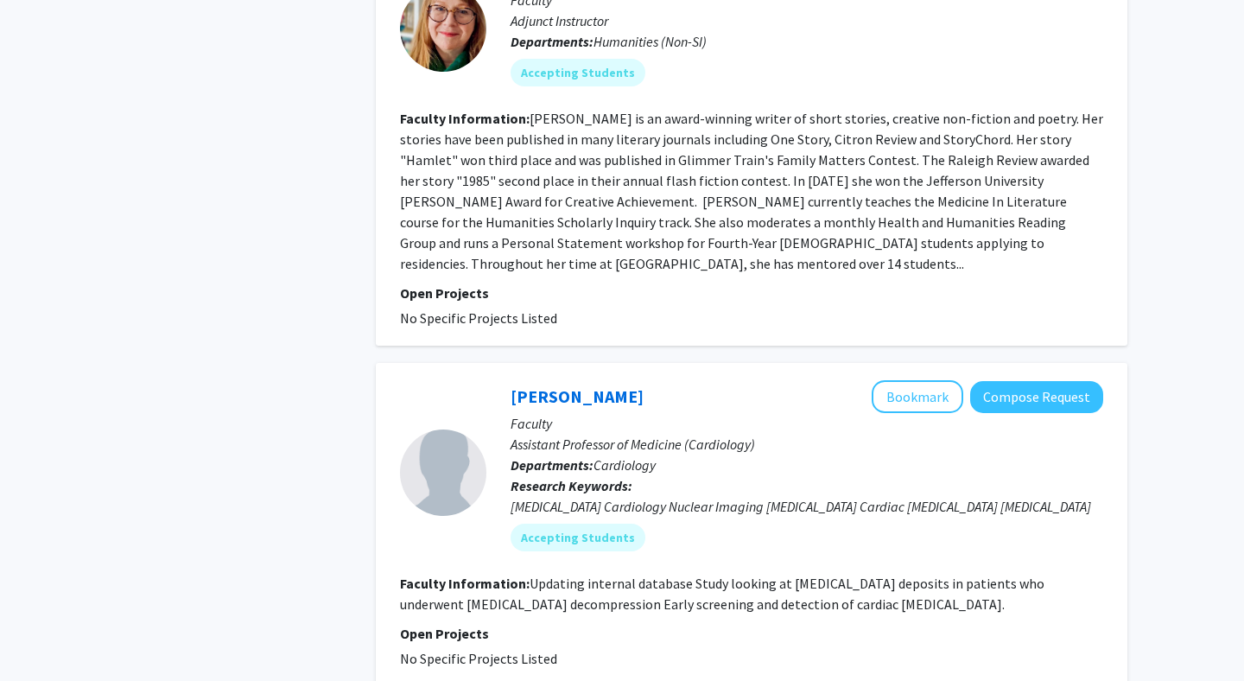
scroll to position [3368, 0]
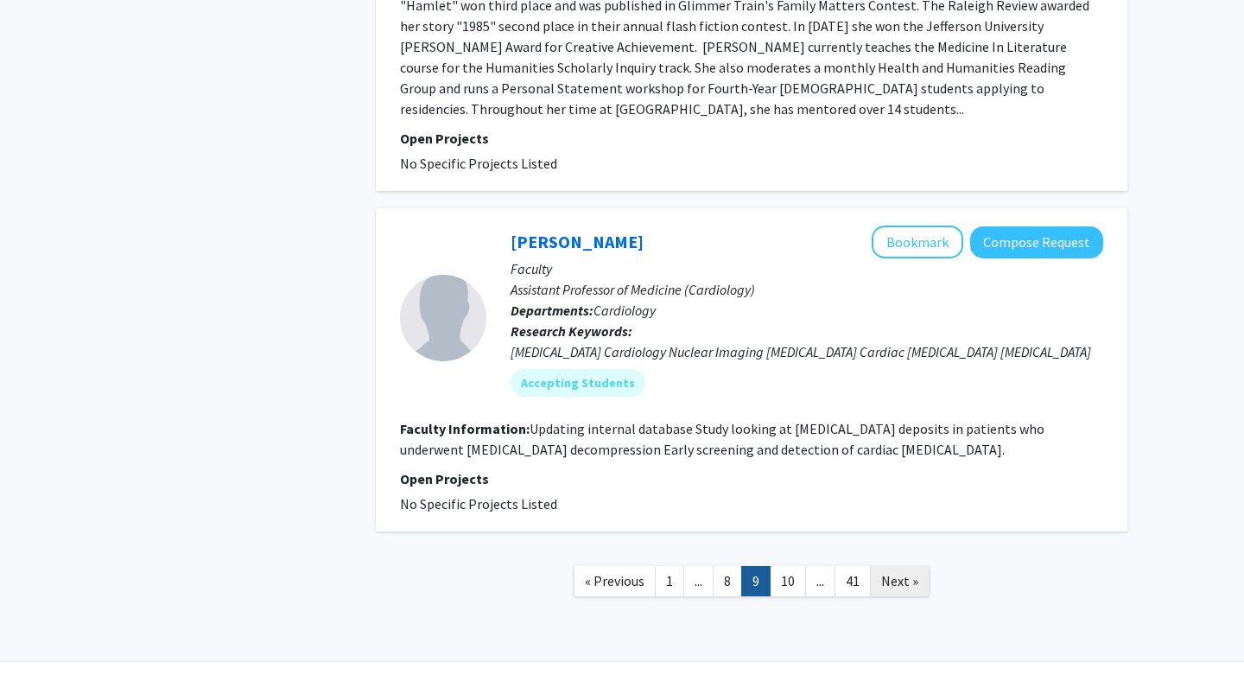
click at [891, 572] on span "Next »" at bounding box center [899, 580] width 37 height 17
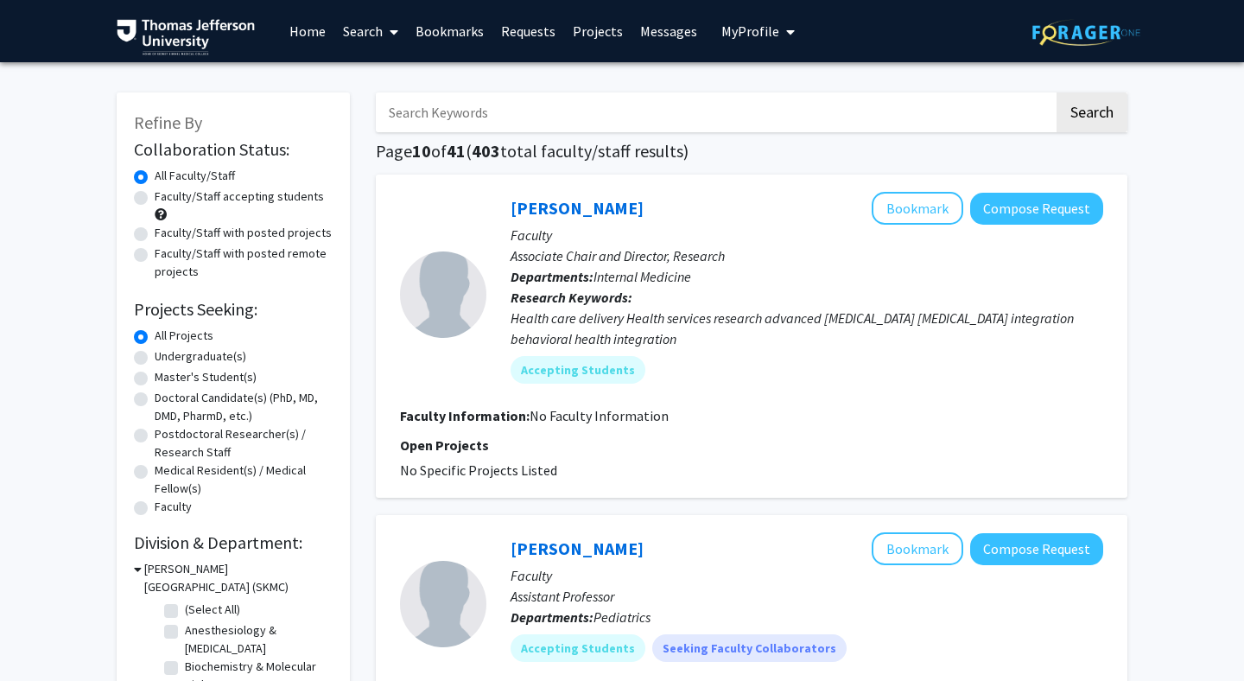
click at [853, 117] on input "Search Keywords" at bounding box center [715, 112] width 678 height 40
click at [1056, 92] on button "Search" at bounding box center [1091, 112] width 71 height 40
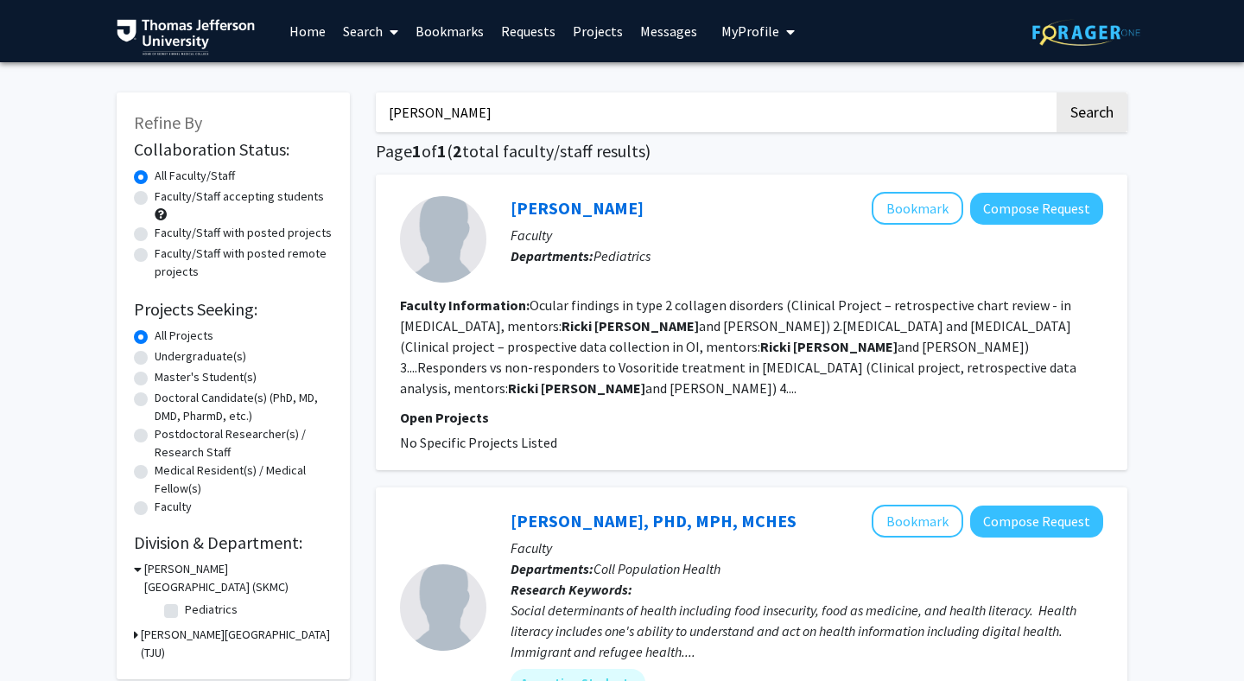
click at [703, 110] on input "ricki carroll" at bounding box center [715, 112] width 678 height 40
type input "r"
type input "pizarro"
click at [1056, 92] on button "Search" at bounding box center [1091, 112] width 71 height 40
